Goal: Check status: Check status

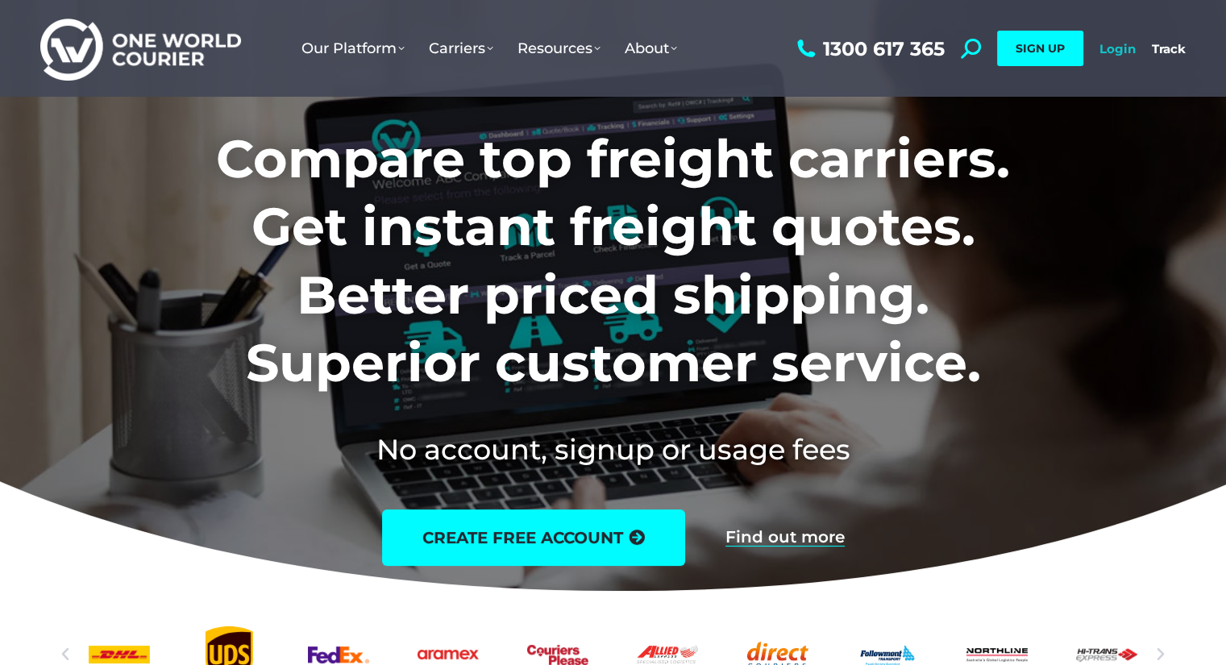
click at [1118, 48] on link "Login" at bounding box center [1117, 48] width 36 height 15
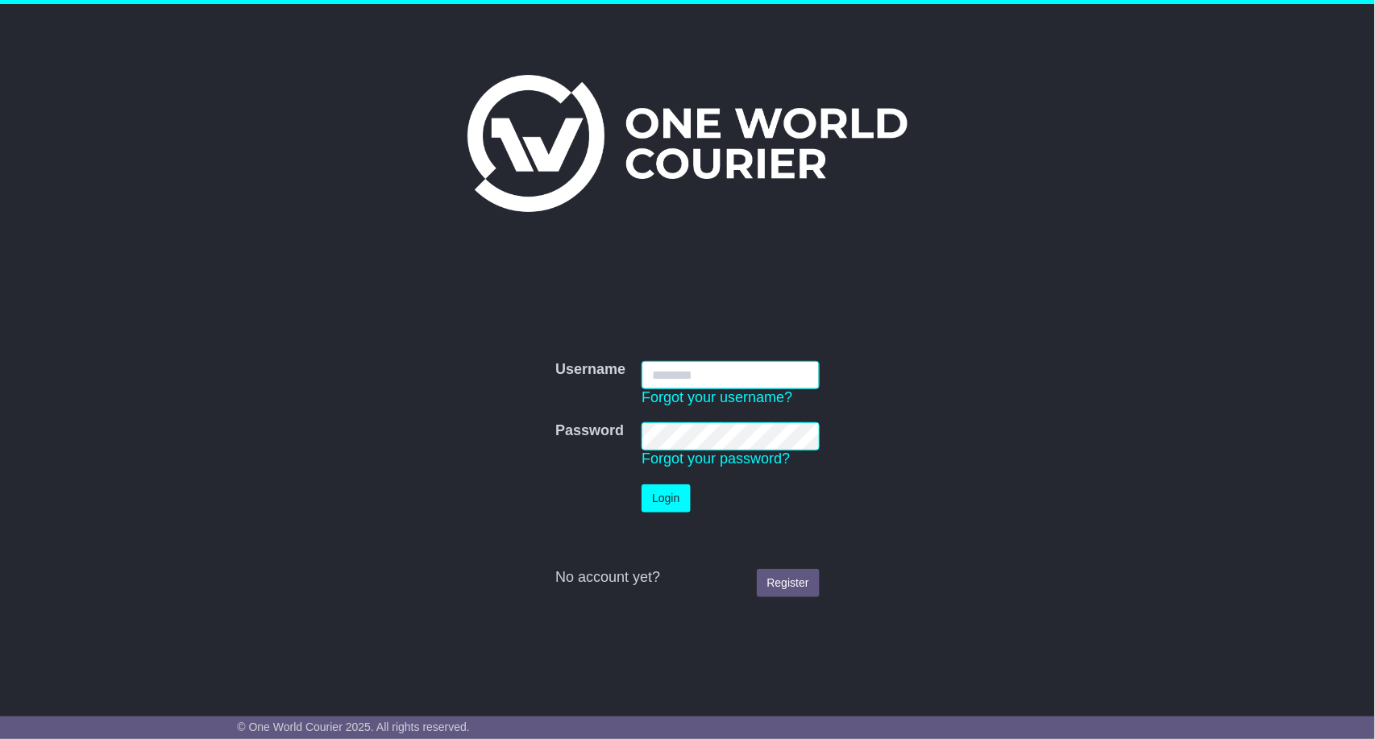
type input "**********"
click at [680, 497] on button "Login" at bounding box center [666, 498] width 48 height 28
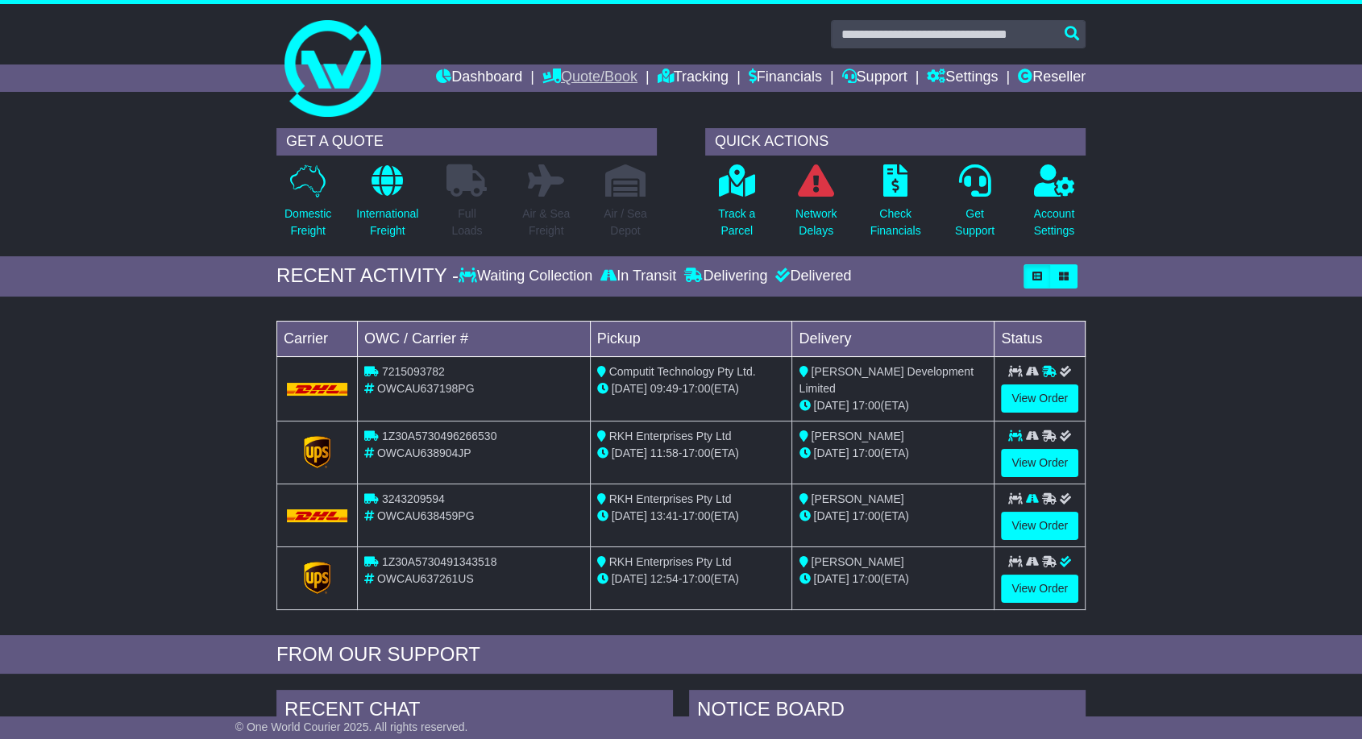
click at [577, 73] on link "Quote/Book" at bounding box center [589, 77] width 95 height 27
click at [573, 127] on link "International" at bounding box center [606, 123] width 127 height 18
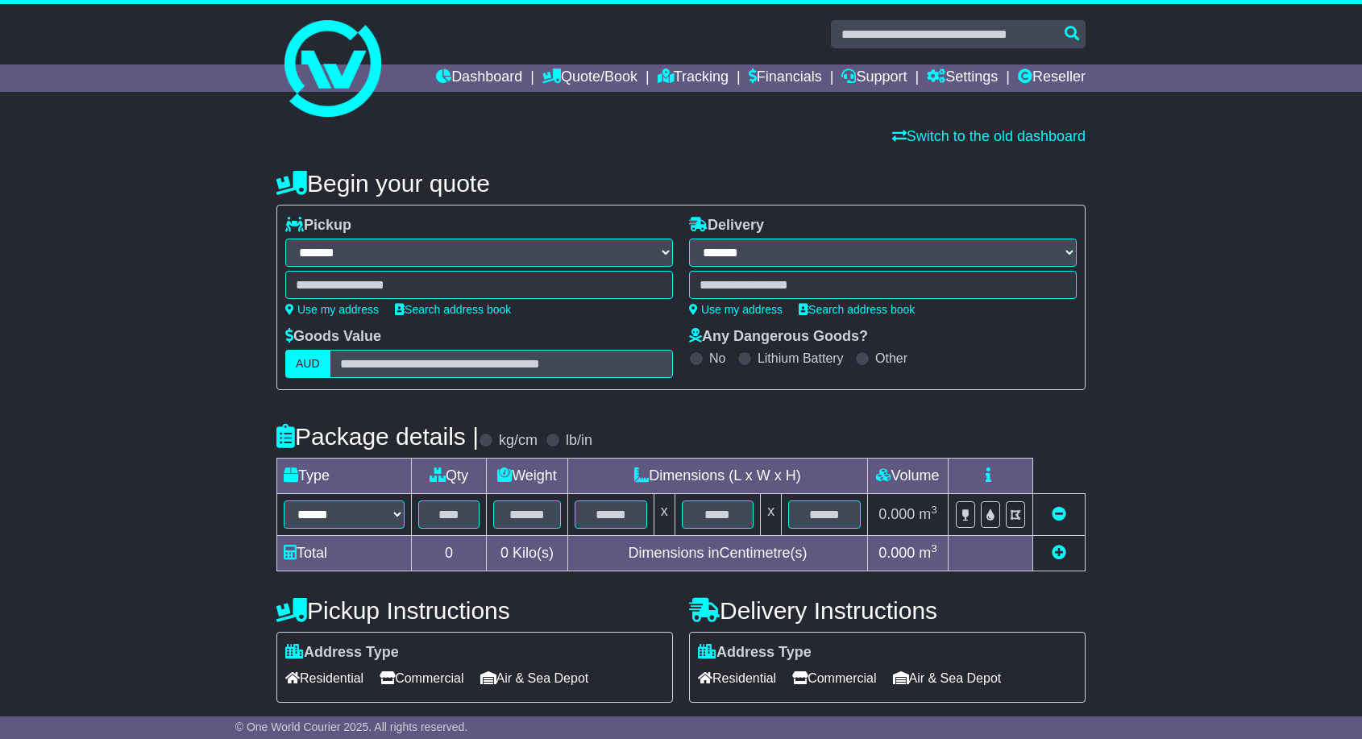
select select "**"
click at [658, 77] on icon at bounding box center [666, 76] width 16 height 15
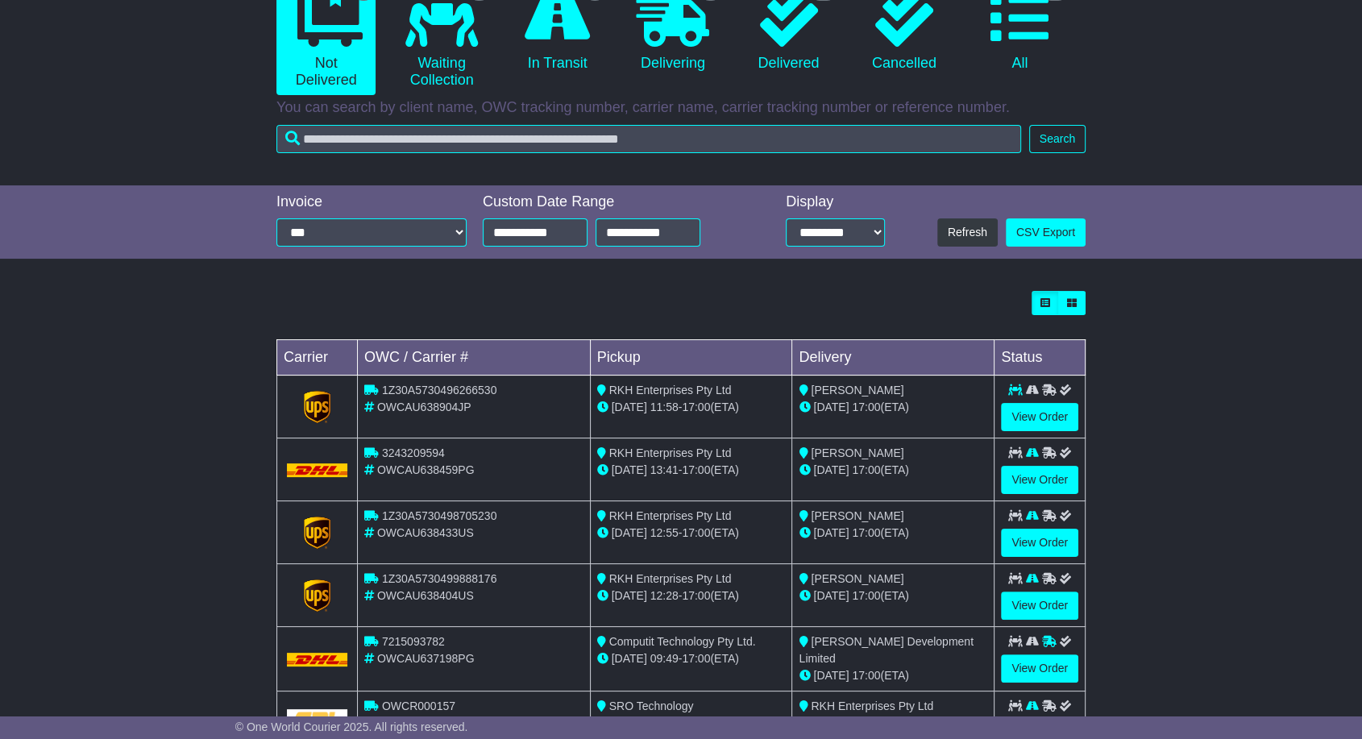
scroll to position [253, 0]
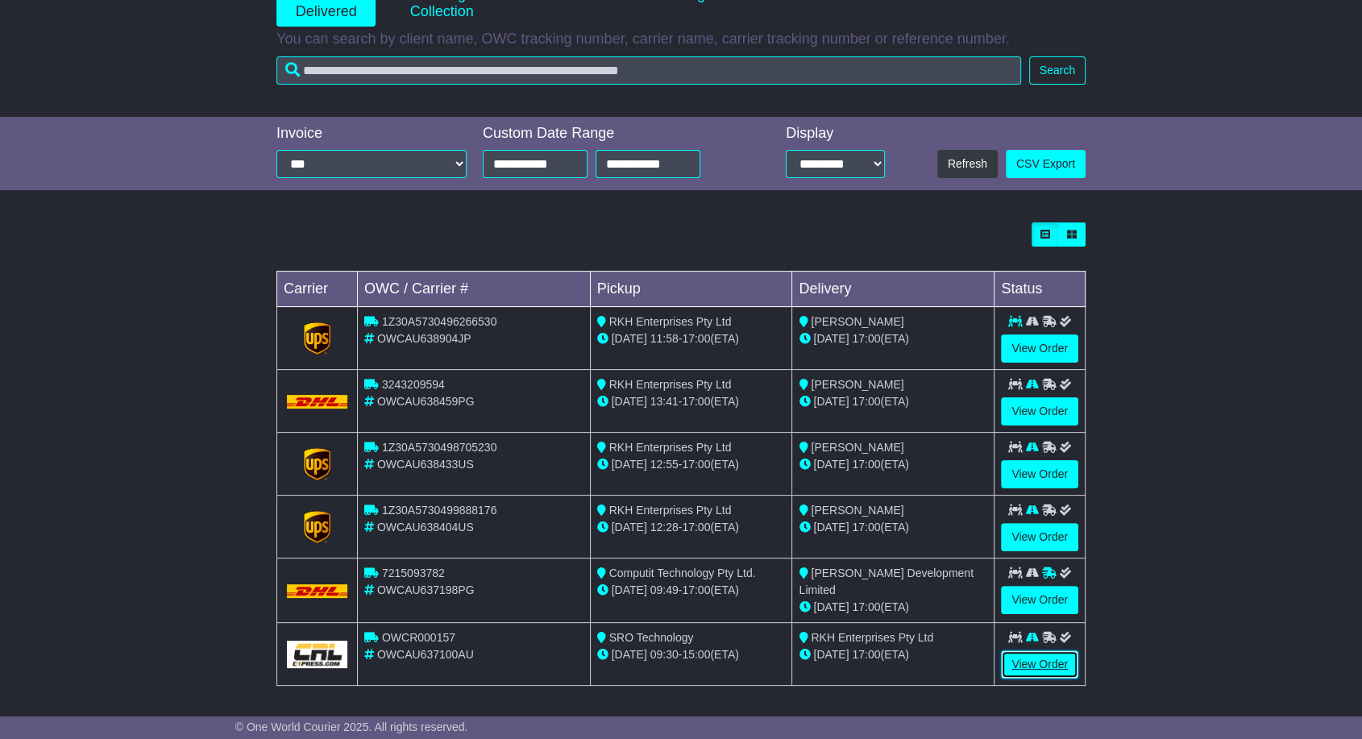
click at [1066, 659] on link "View Order" at bounding box center [1039, 664] width 77 height 28
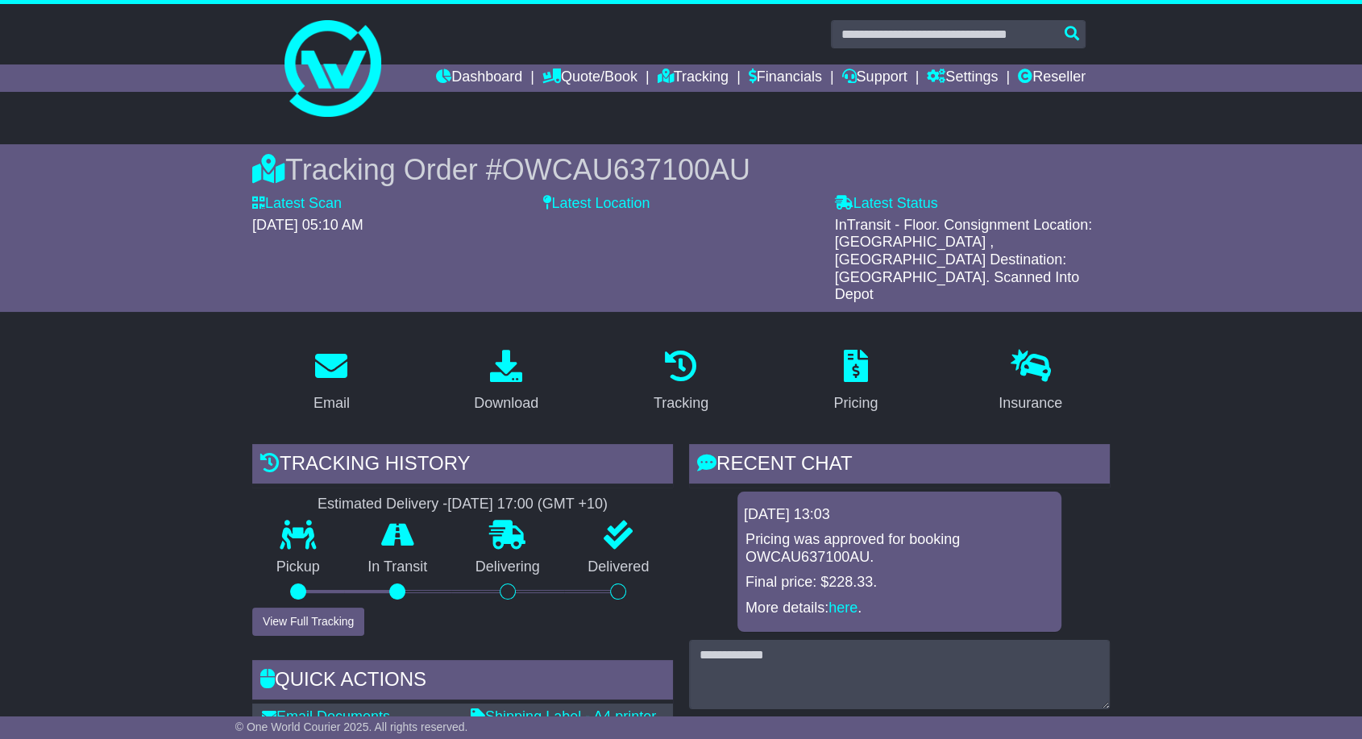
scroll to position [89, 0]
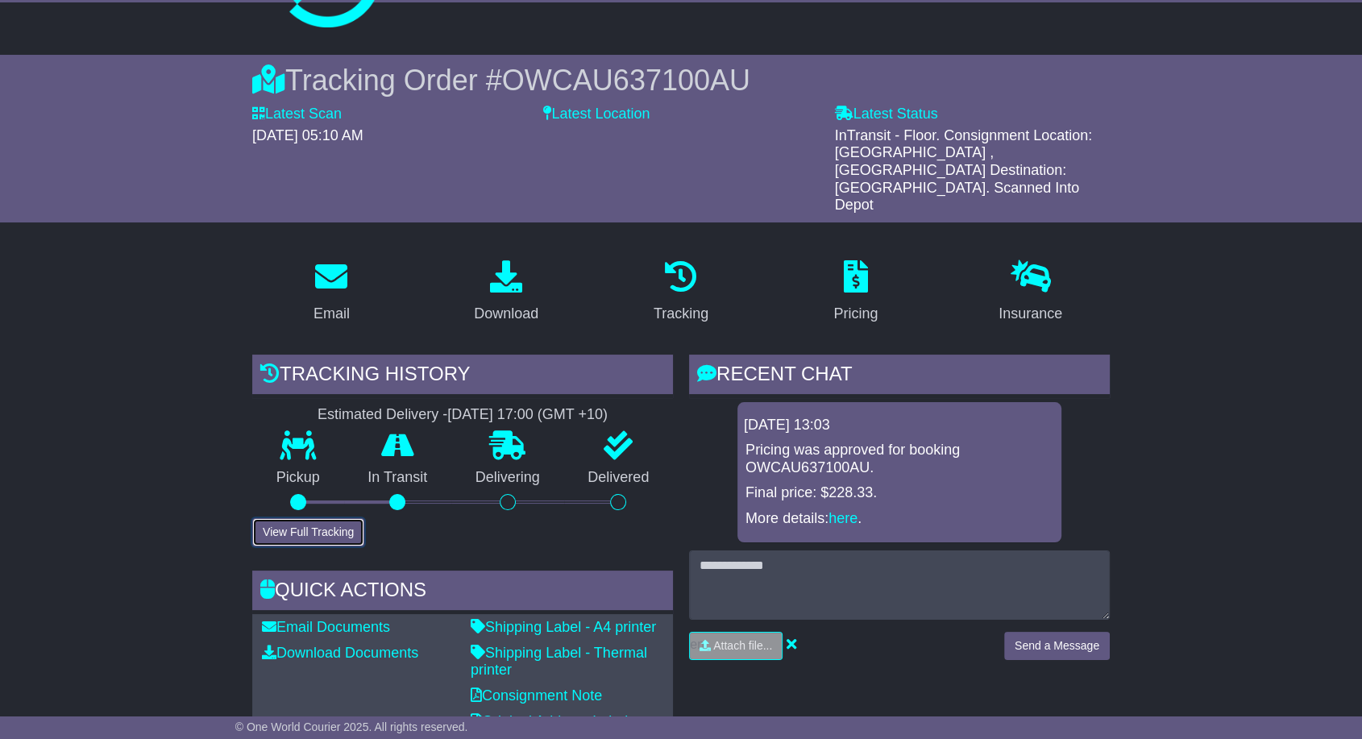
click at [351, 518] on button "View Full Tracking" at bounding box center [308, 532] width 112 height 28
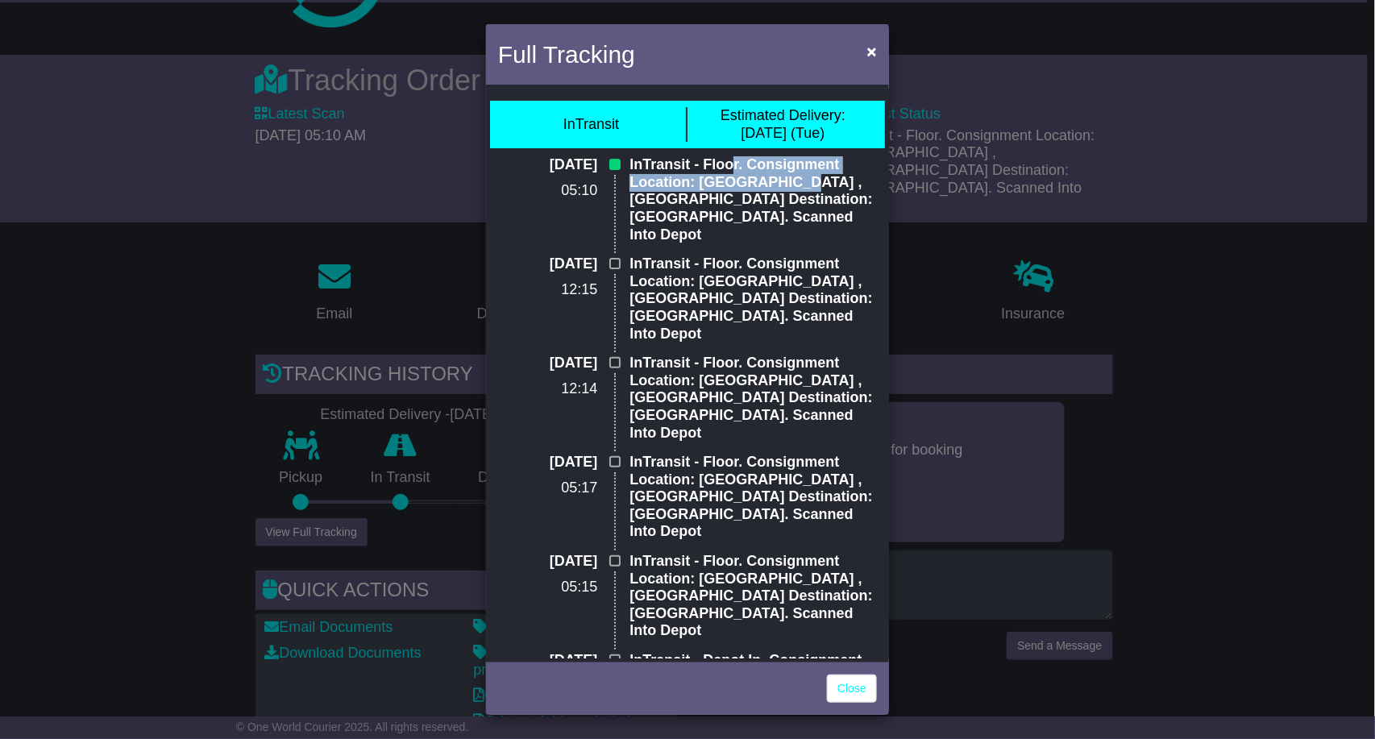
drag, startPoint x: 733, startPoint y: 164, endPoint x: 827, endPoint y: 181, distance: 95.0
click at [827, 181] on p "InTransit - Floor. Consignment Location: [GEOGRAPHIC_DATA] , [GEOGRAPHIC_DATA] …" at bounding box center [752, 199] width 247 height 87
drag, startPoint x: 725, startPoint y: 193, endPoint x: 829, endPoint y: 231, distance: 110.4
click at [829, 231] on div "InTransit - Floor. Consignment Location: [GEOGRAPHIC_DATA] , [GEOGRAPHIC_DATA] …" at bounding box center [753, 205] width 264 height 99
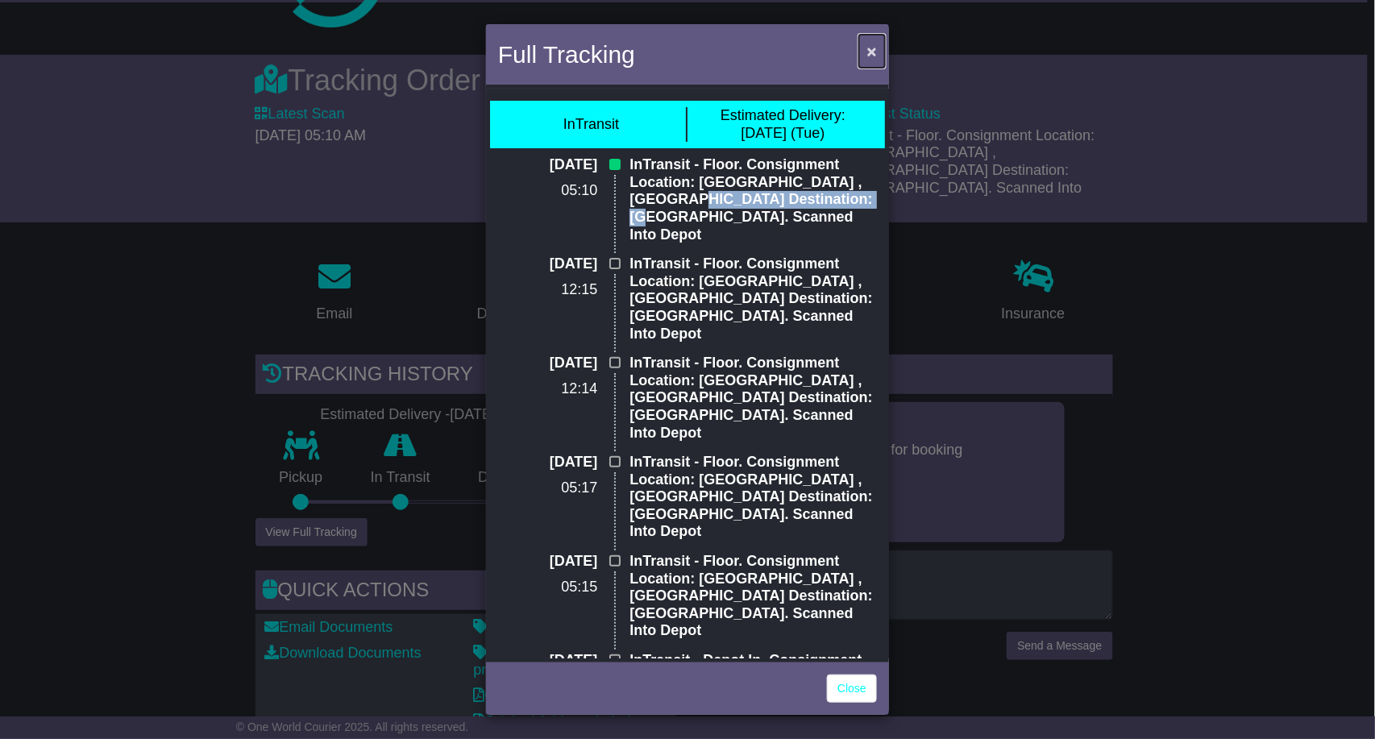
click at [866, 53] on button "×" at bounding box center [872, 51] width 26 height 33
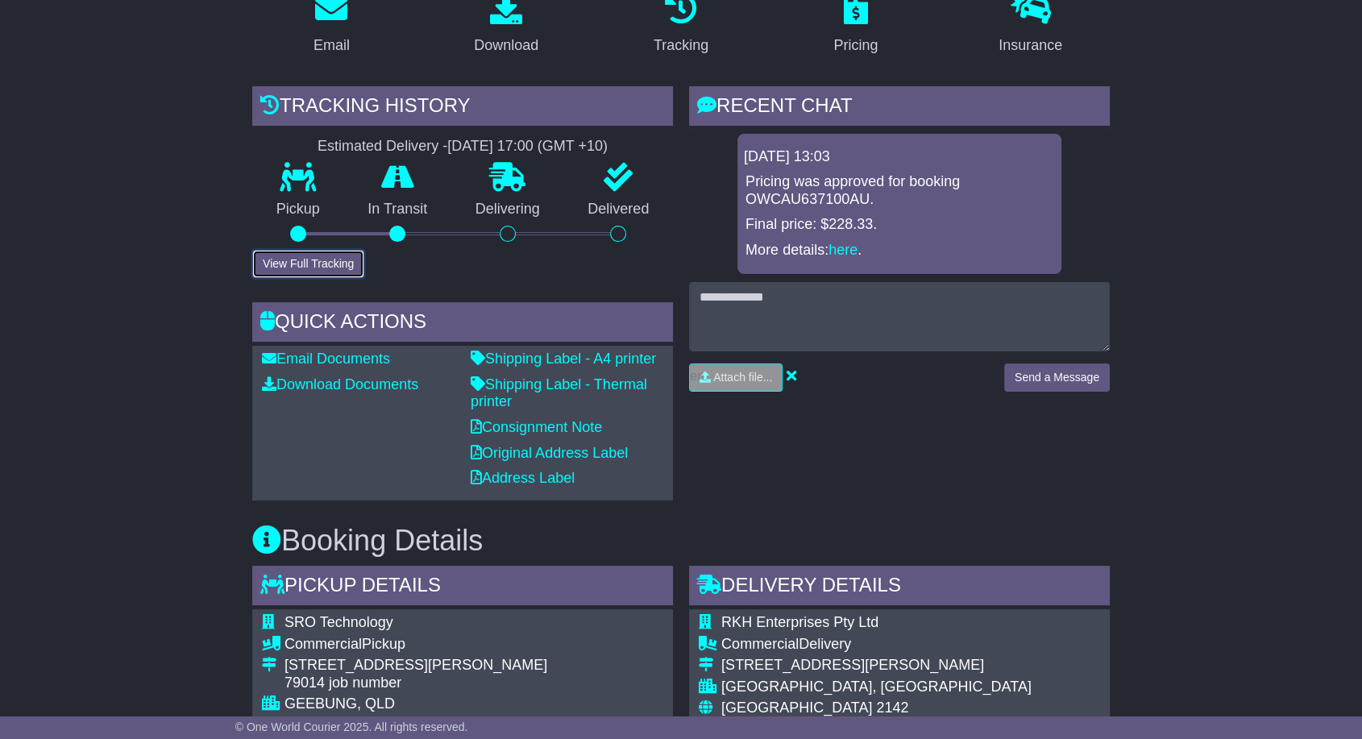
scroll to position [268, 0]
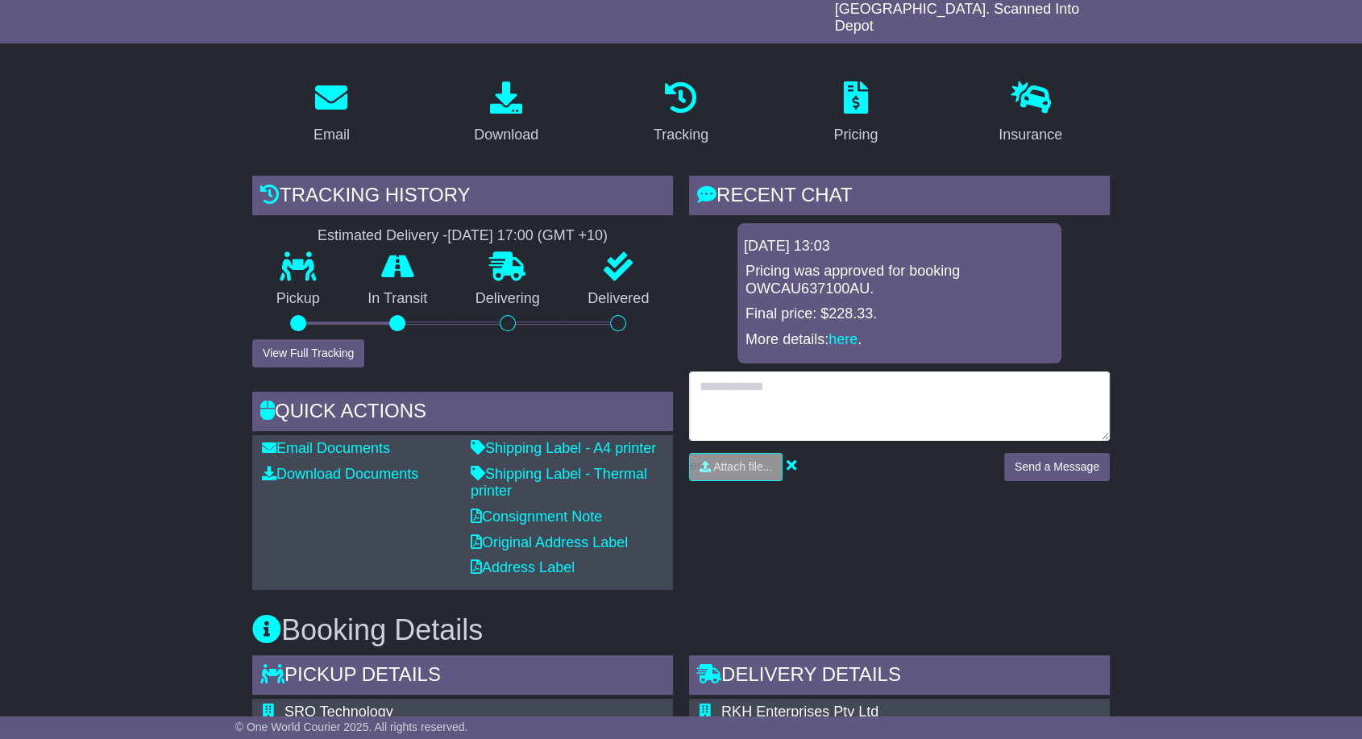
click at [800, 378] on textarea at bounding box center [899, 406] width 421 height 69
type textarea "**********"
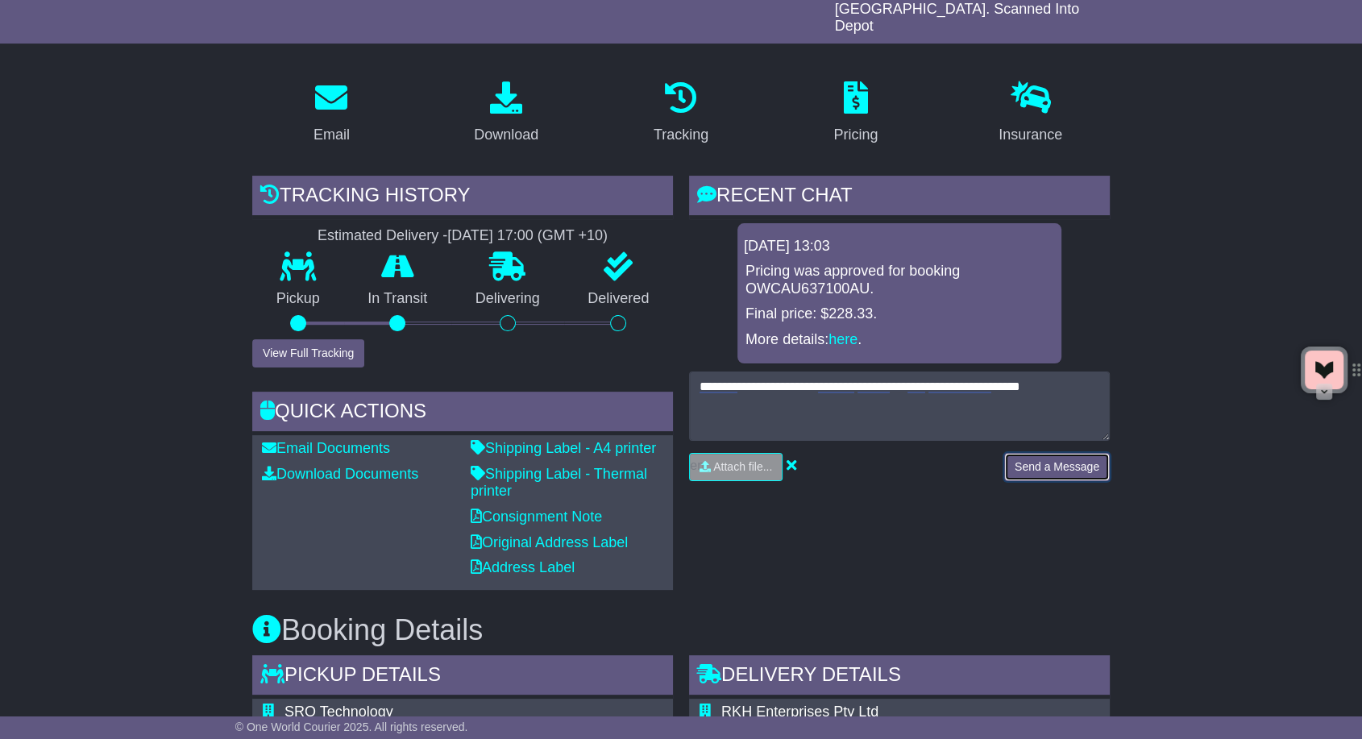
click at [1012, 453] on button "Send a Message" at bounding box center [1057, 467] width 106 height 28
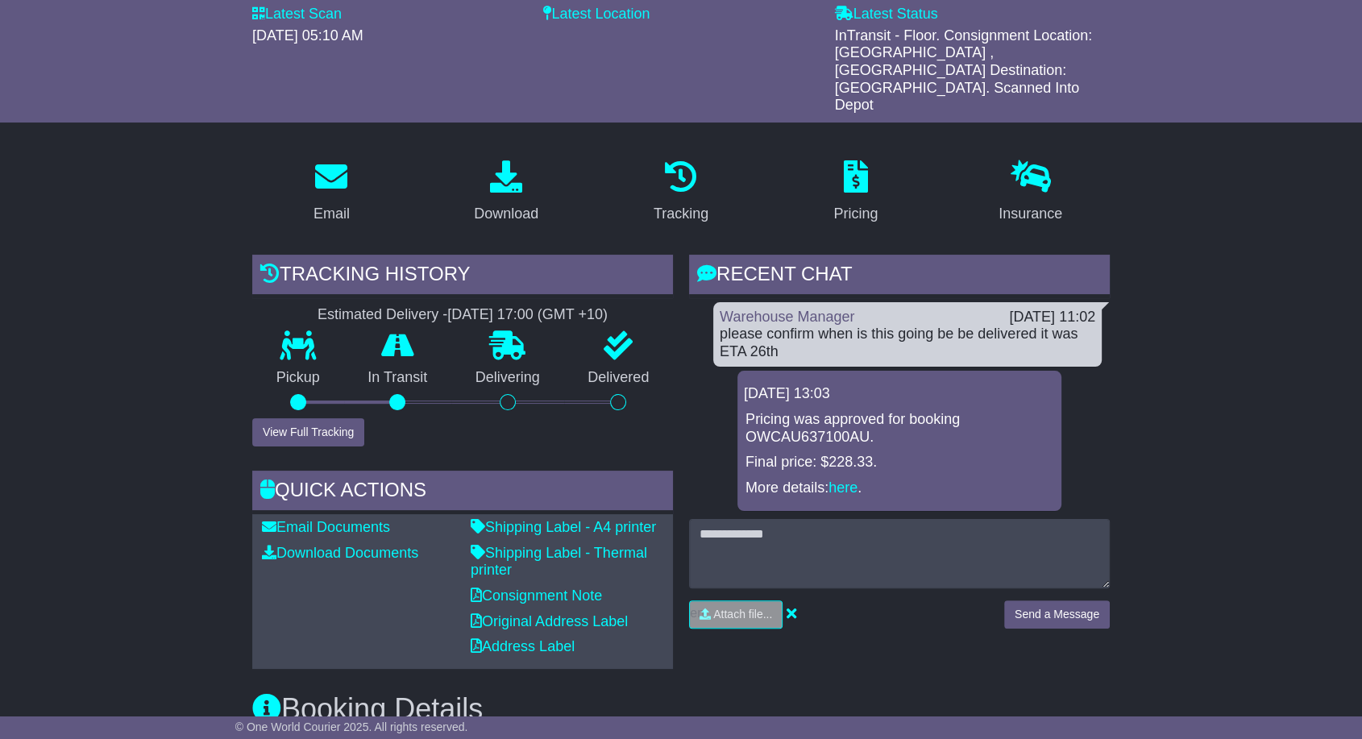
scroll to position [179, 0]
